Goal: Task Accomplishment & Management: Manage account settings

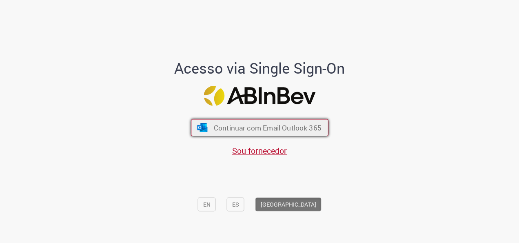
click at [280, 122] on button "Continuar com Email Outlook 365" at bounding box center [260, 127] width 138 height 17
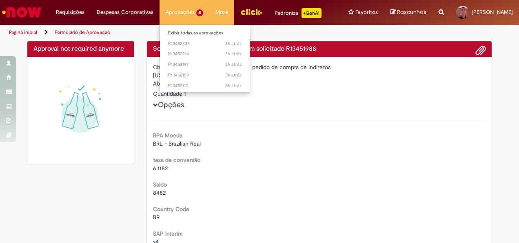
click at [185, 18] on li "Aprovações 5 Exibir todas as aprovações 3h atrás 3 horas atrás R13452233 3h atr…" at bounding box center [185, 12] width 50 height 24
click at [191, 38] on li "3h atrás 3 horas atrás R13452233" at bounding box center [205, 43] width 90 height 11
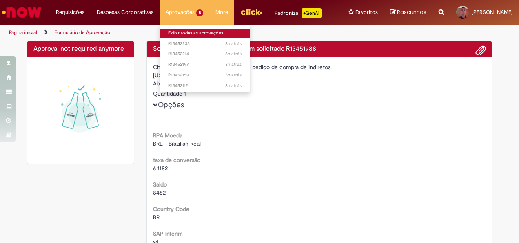
click at [191, 34] on link "Exibir todas as aprovações" at bounding box center [205, 33] width 90 height 9
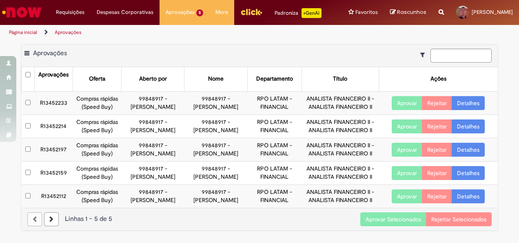
scroll to position [42, 0]
click at [395, 226] on button "Aprovar Selecionados" at bounding box center [394, 219] width 66 height 14
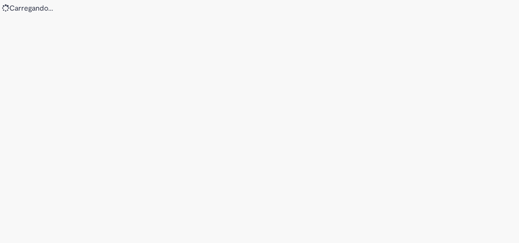
click at [271, 184] on div "Loading..." at bounding box center [259, 121] width 519 height 243
